Goal: Navigation & Orientation: Find specific page/section

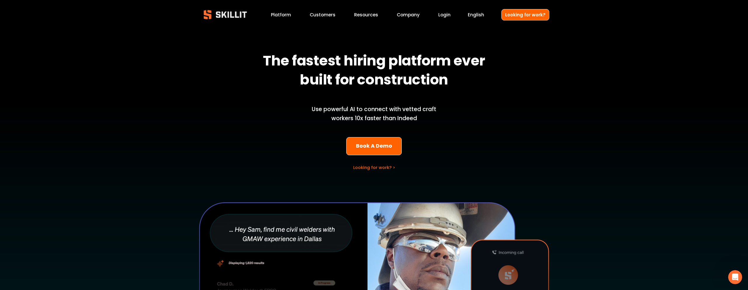
click at [285, 16] on link "Platform" at bounding box center [281, 15] width 20 height 8
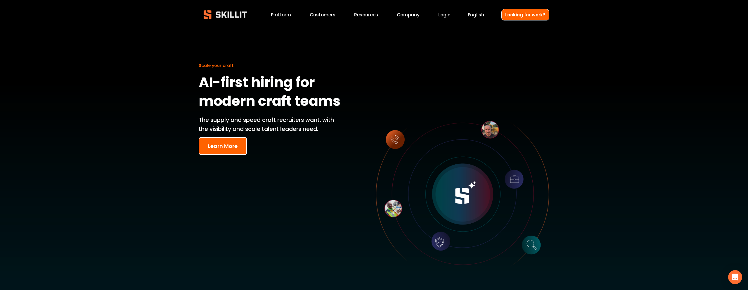
click at [0, 0] on span "Pricing" at bounding box center [0, 0] width 0 height 0
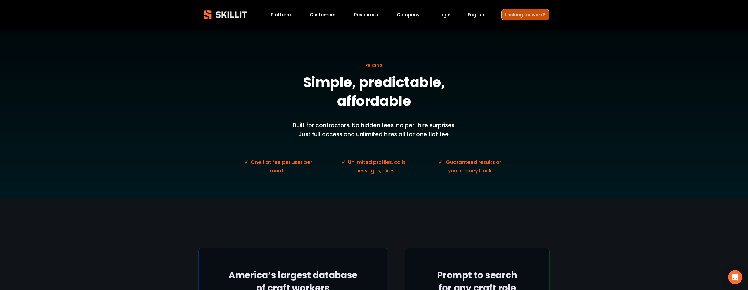
click at [517, 13] on link "Looking for work?" at bounding box center [525, 14] width 48 height 11
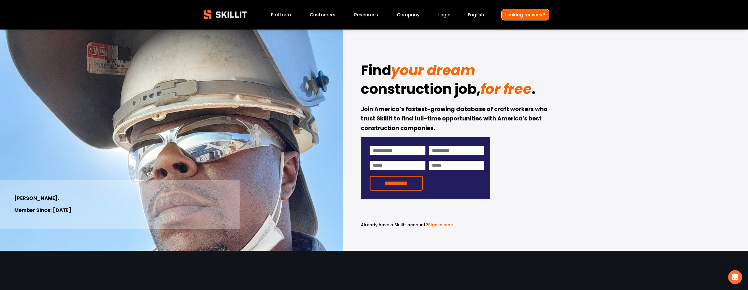
click at [413, 16] on link "Company" at bounding box center [408, 15] width 23 height 8
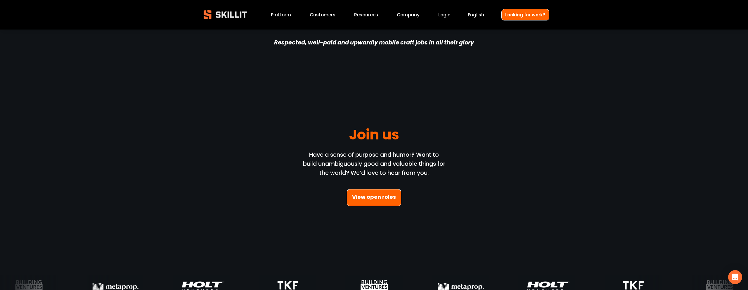
scroll to position [1769, 0]
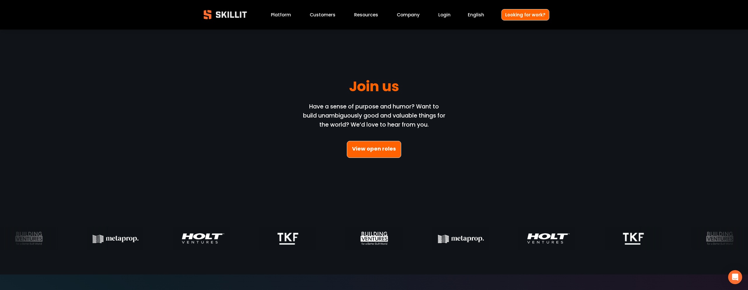
click at [374, 148] on link "View open roles" at bounding box center [374, 149] width 54 height 17
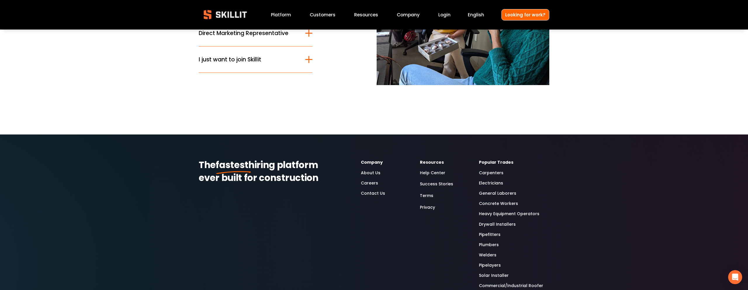
scroll to position [145, 0]
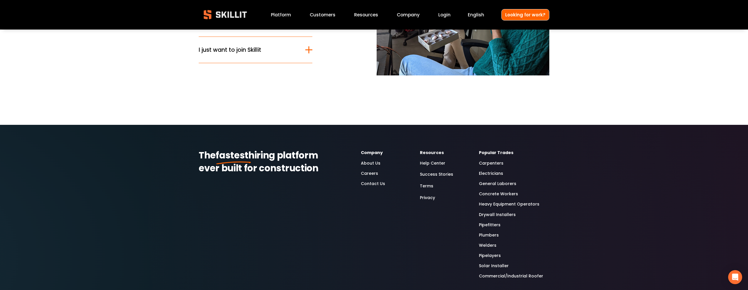
click at [371, 165] on link "About Us" at bounding box center [371, 163] width 20 height 7
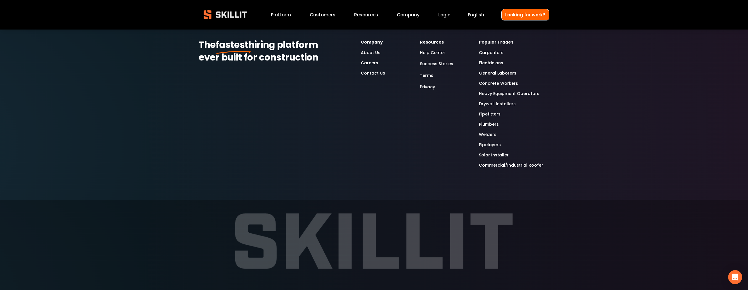
scroll to position [2030, 0]
click at [494, 62] on link "Electricians" at bounding box center [491, 62] width 24 height 7
